Goal: Task Accomplishment & Management: Manage account settings

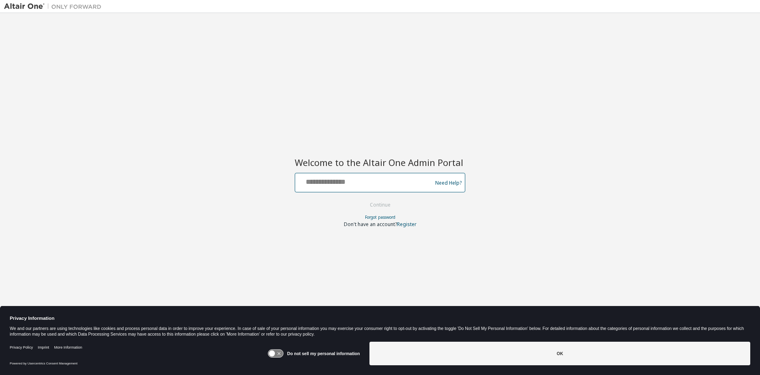
click at [311, 186] on input "text" at bounding box center [364, 181] width 133 height 12
type input "**********"
click at [375, 205] on button "Continue" at bounding box center [380, 205] width 38 height 12
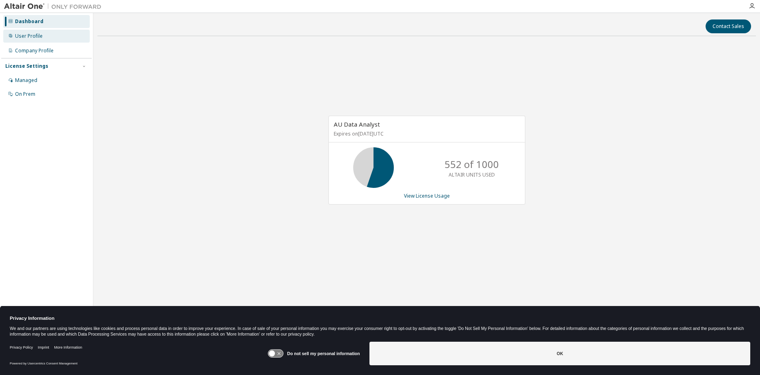
click at [17, 37] on div "User Profile" at bounding box center [29, 36] width 28 height 6
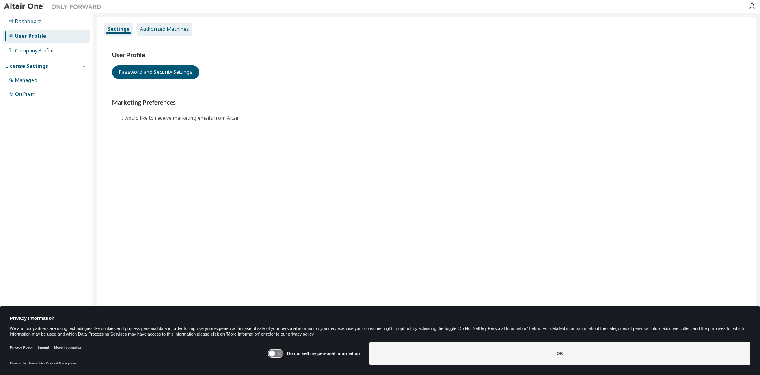
click at [164, 31] on div "Authorized Machines" at bounding box center [164, 29] width 49 height 6
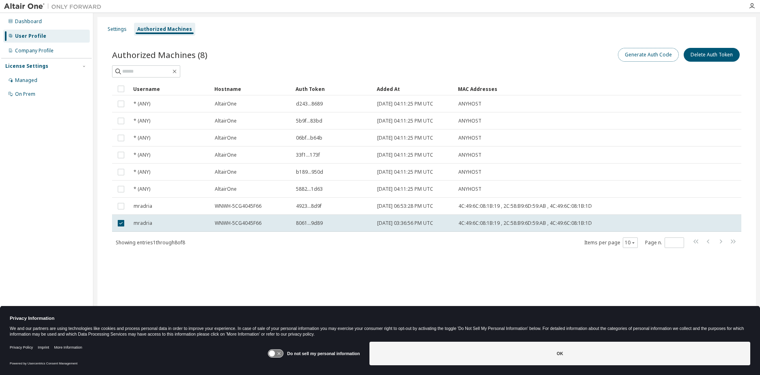
click at [636, 54] on button "Generate Auth Code" at bounding box center [648, 55] width 61 height 14
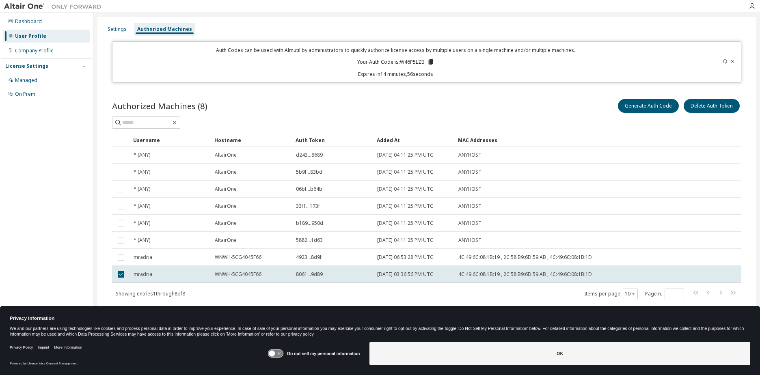
click at [409, 62] on p "Your Auth Code is: W46P5LZB" at bounding box center [395, 61] width 77 height 7
copy p "W46P5LZB"
click at [414, 63] on p "Your Auth Code is: W46P5LZB" at bounding box center [395, 61] width 77 height 7
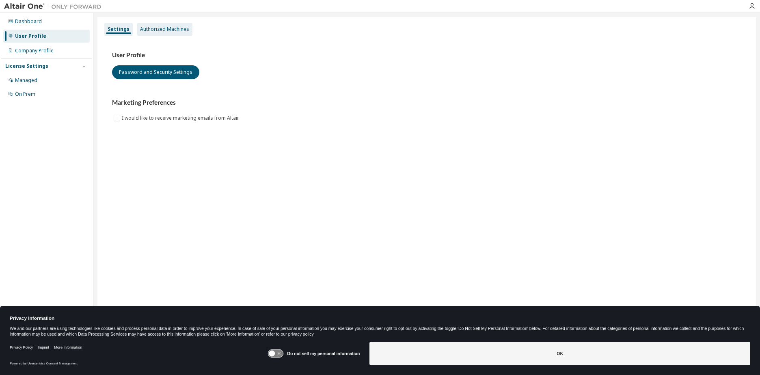
click at [154, 30] on div "Authorized Machines" at bounding box center [164, 29] width 49 height 6
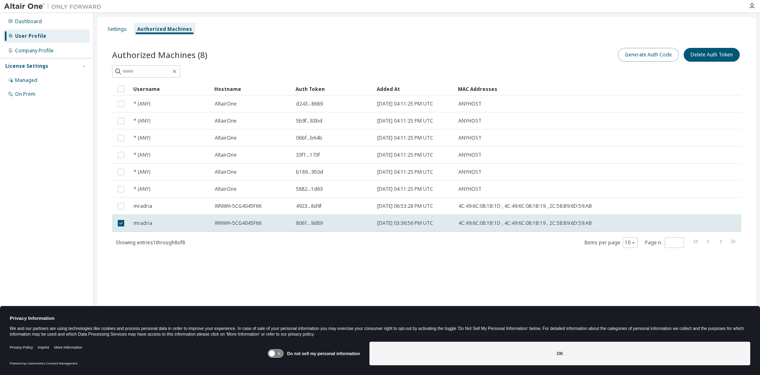
click at [629, 58] on button "Generate Auth Code" at bounding box center [648, 55] width 61 height 14
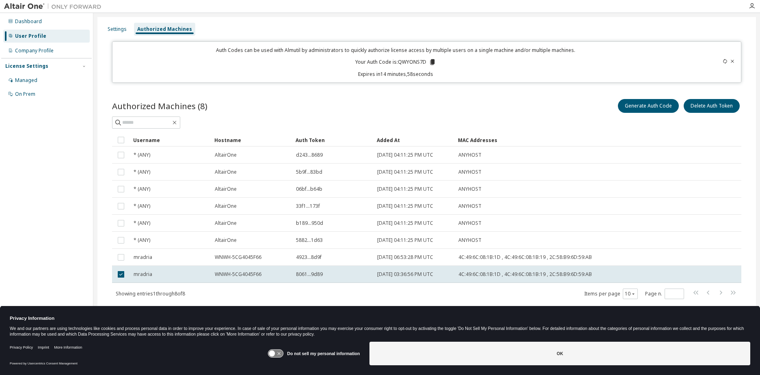
click at [412, 65] on p "Your Auth Code is: QWYONS7D" at bounding box center [395, 61] width 81 height 7
copy p "QWYONS7D"
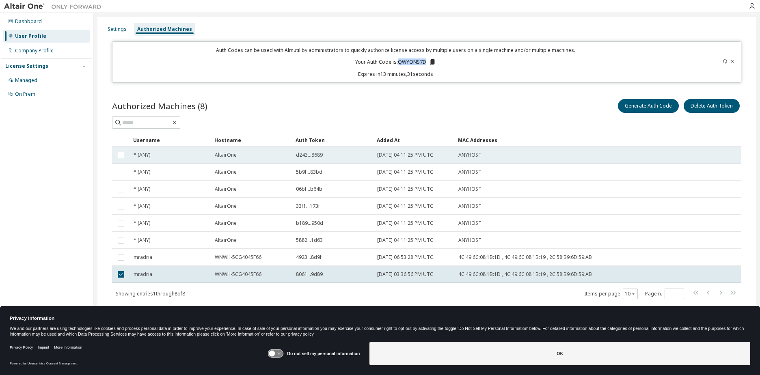
click at [600, 162] on td "ANYHOST" at bounding box center [557, 155] width 205 height 17
